Goal: Task Accomplishment & Management: Use online tool/utility

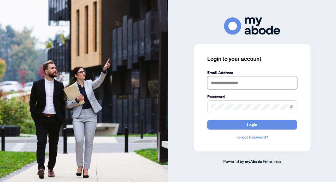
click at [215, 83] on input "text" at bounding box center [252, 82] width 90 height 13
type input "**********"
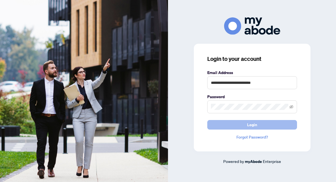
click at [250, 121] on span "Login" at bounding box center [252, 124] width 10 height 9
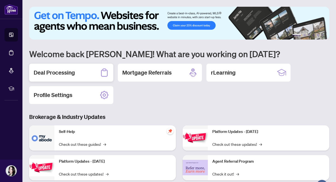
click at [62, 72] on h2 "Deal Processing" at bounding box center [54, 73] width 41 height 8
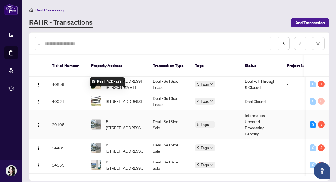
scroll to position [191, 0]
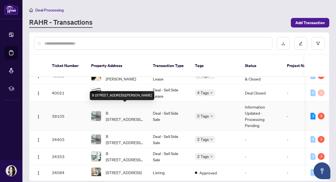
click at [125, 110] on span "B [STREET_ADDRESS][PERSON_NAME]" at bounding box center [125, 116] width 38 height 12
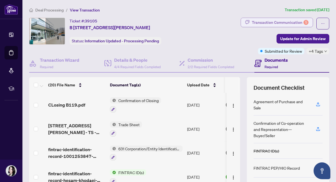
click at [294, 21] on div "Transaction Communication 5" at bounding box center [280, 22] width 57 height 9
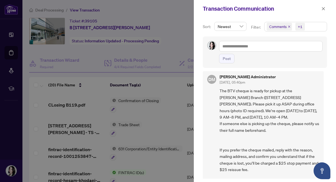
scroll to position [6, 0]
